Goal: Information Seeking & Learning: Learn about a topic

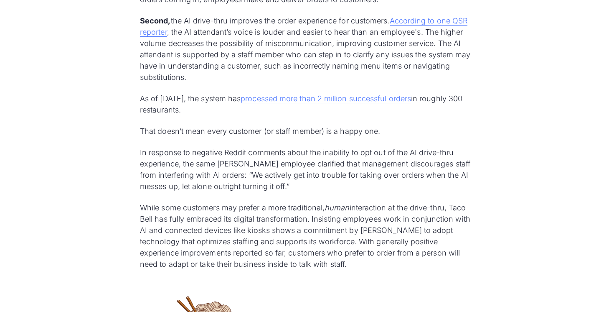
scroll to position [799, 0]
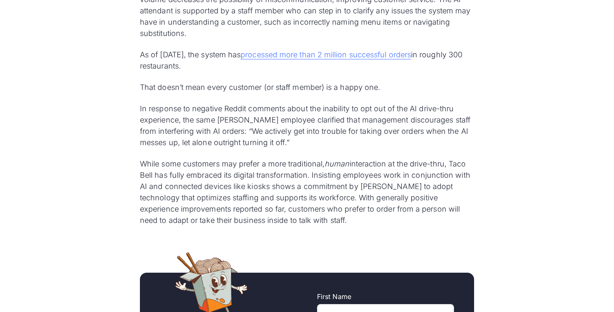
click at [421, 115] on p "In response to negative Reddit comments about the inability to opt out of the A…" at bounding box center [307, 125] width 334 height 45
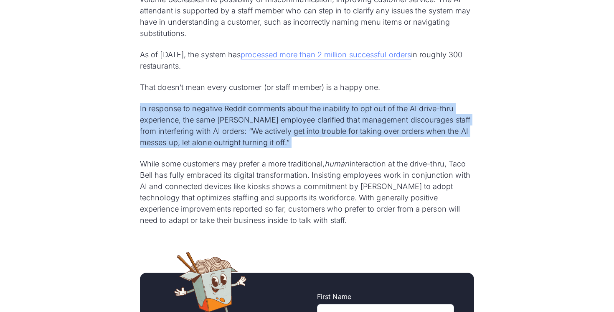
click at [422, 104] on p "In response to negative Reddit comments about the inability to opt out of the A…" at bounding box center [307, 125] width 334 height 45
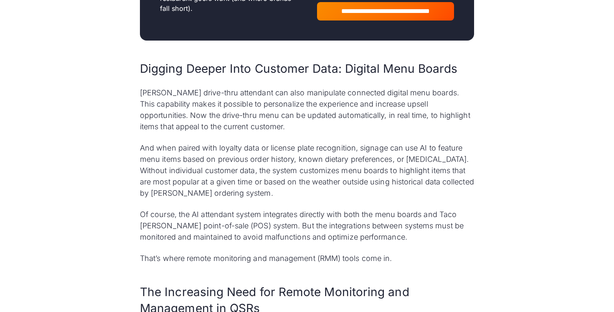
scroll to position [1215, 0]
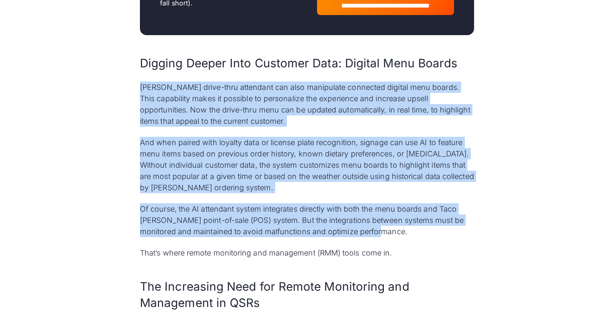
drag, startPoint x: 139, startPoint y: 76, endPoint x: 392, endPoint y: 220, distance: 291.0
copy div "Taco Bell’s AI drive-thru attendant can also manipulate connected digital menu …"
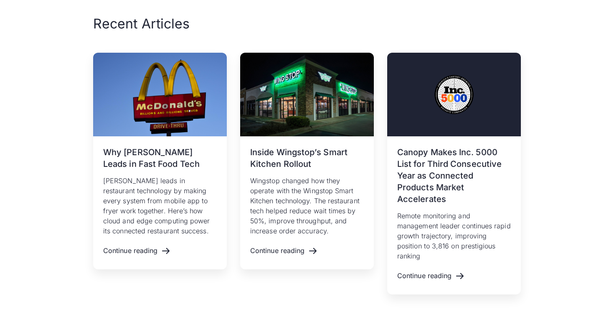
scroll to position [2041, 0]
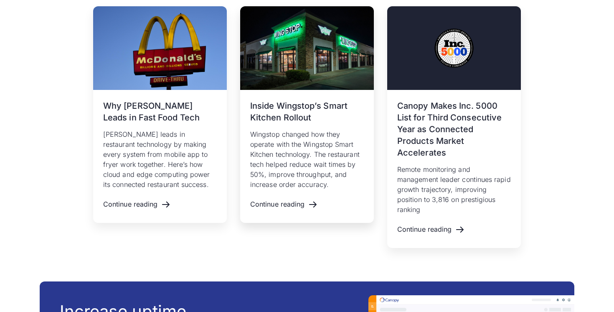
click at [302, 102] on h3 "Inside Wingstop’s Smart Kitchen Rollout" at bounding box center [307, 111] width 114 height 23
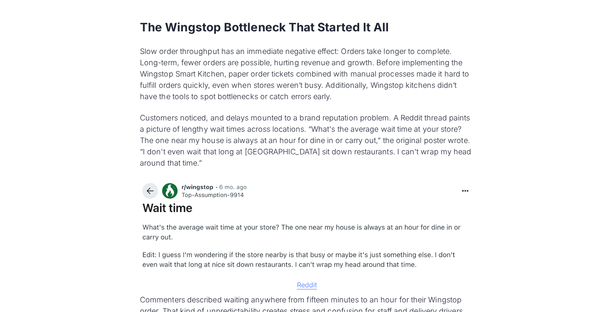
scroll to position [574, 0]
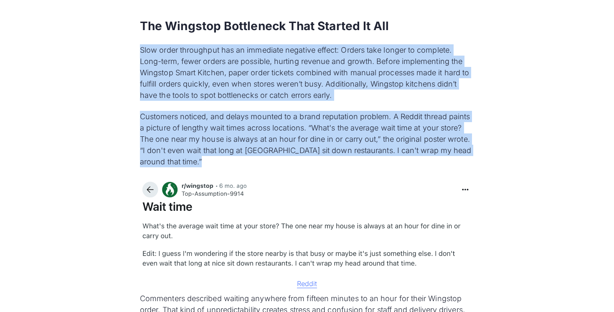
drag, startPoint x: 132, startPoint y: 50, endPoint x: 247, endPoint y: 173, distance: 168.2
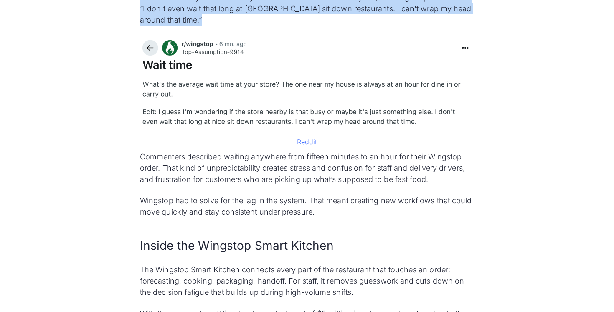
scroll to position [717, 0]
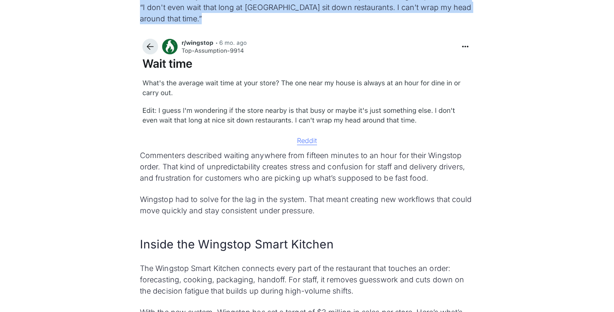
click at [254, 79] on img at bounding box center [307, 83] width 334 height 99
click at [246, 124] on img at bounding box center [307, 83] width 334 height 99
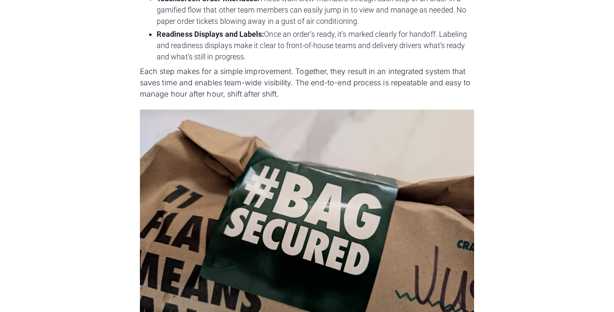
scroll to position [1101, 0]
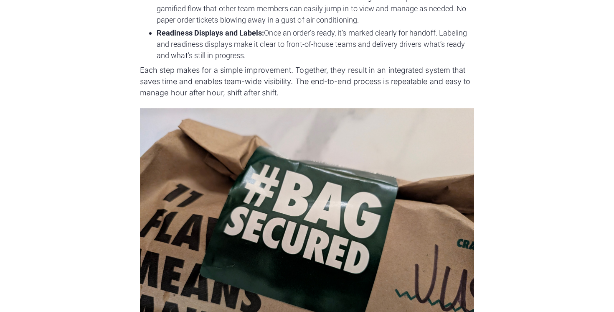
click at [231, 76] on p "Each step makes for a simple improvement. Together, they result in an integrate…" at bounding box center [307, 81] width 334 height 34
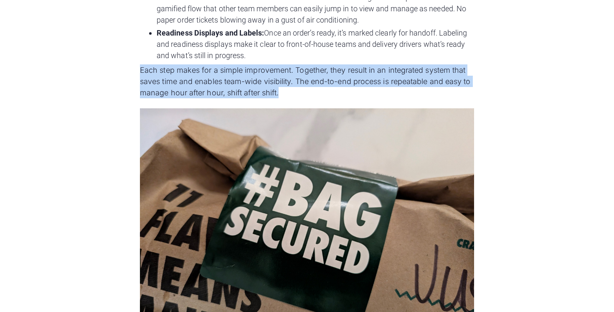
click at [231, 76] on p "Each step makes for a simple improvement. Together, they result in an integrate…" at bounding box center [307, 81] width 334 height 34
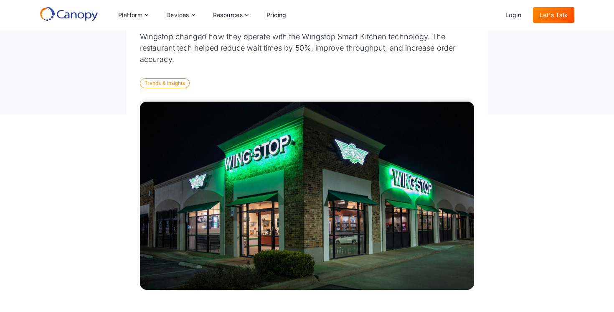
scroll to position [0, 0]
